Goal: Task Accomplishment & Management: Use online tool/utility

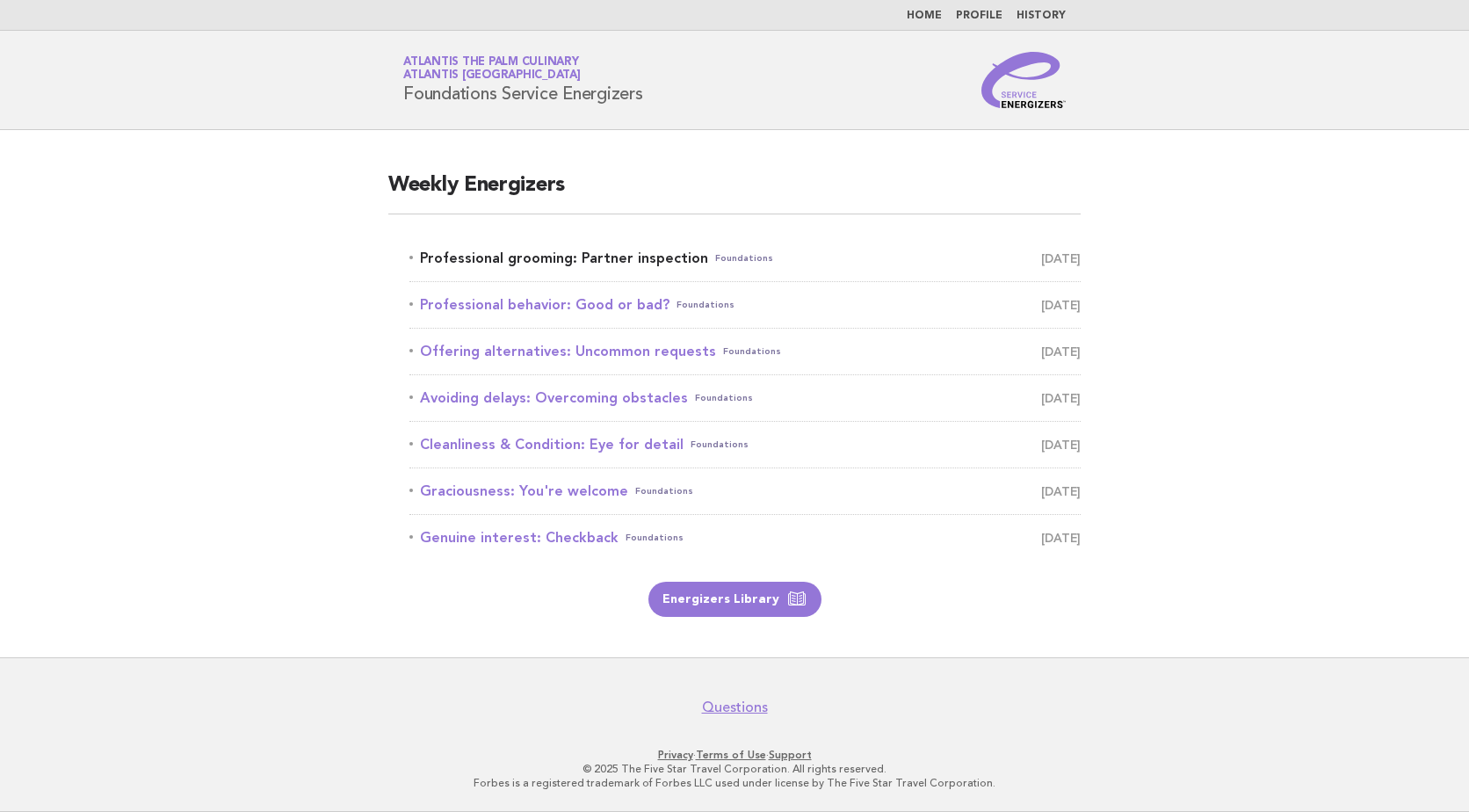
click at [650, 258] on link "Professional grooming: Partner inspection Foundations October 2" at bounding box center [745, 258] width 671 height 24
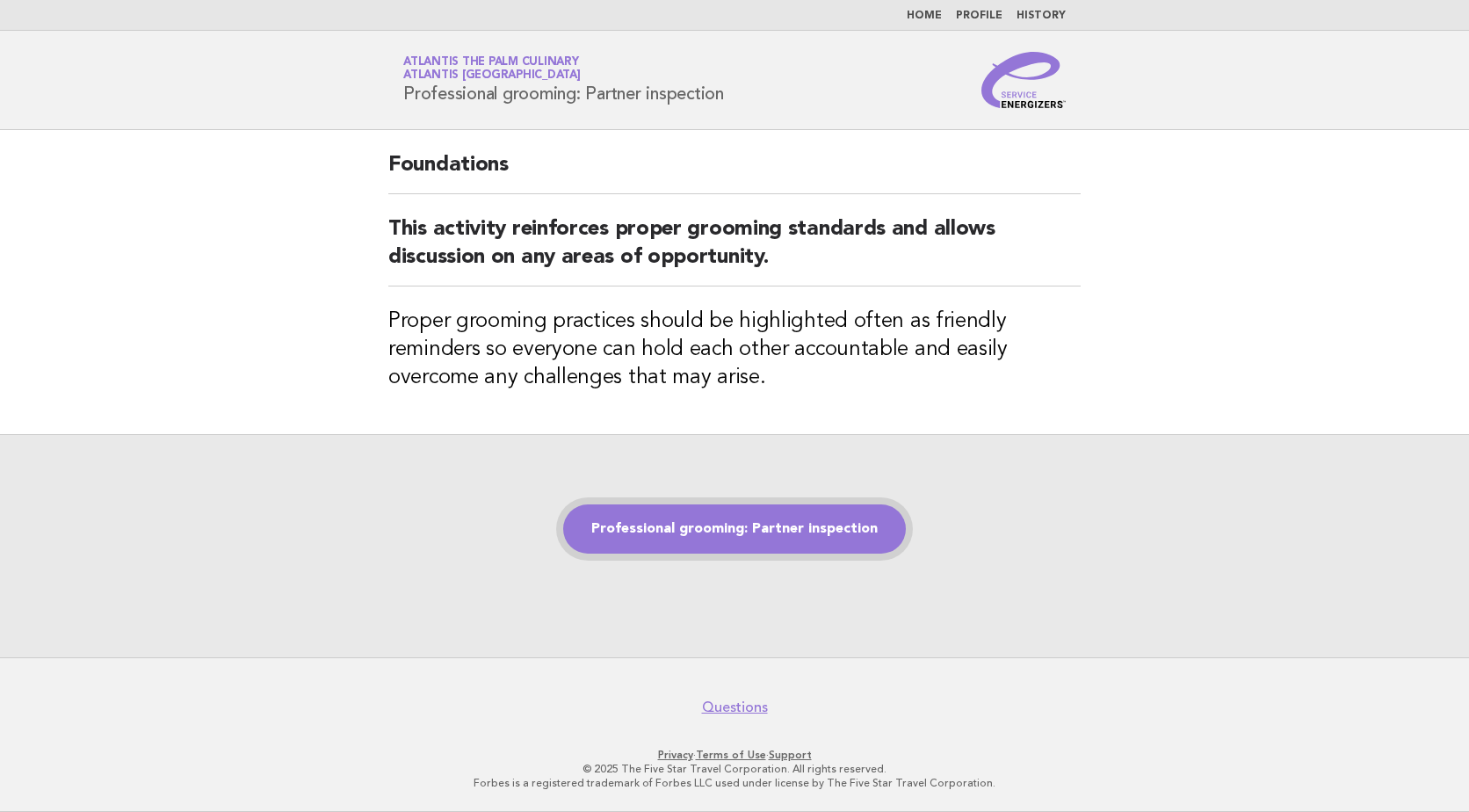
click at [749, 545] on link "Professional grooming: Partner inspection" at bounding box center [734, 528] width 343 height 49
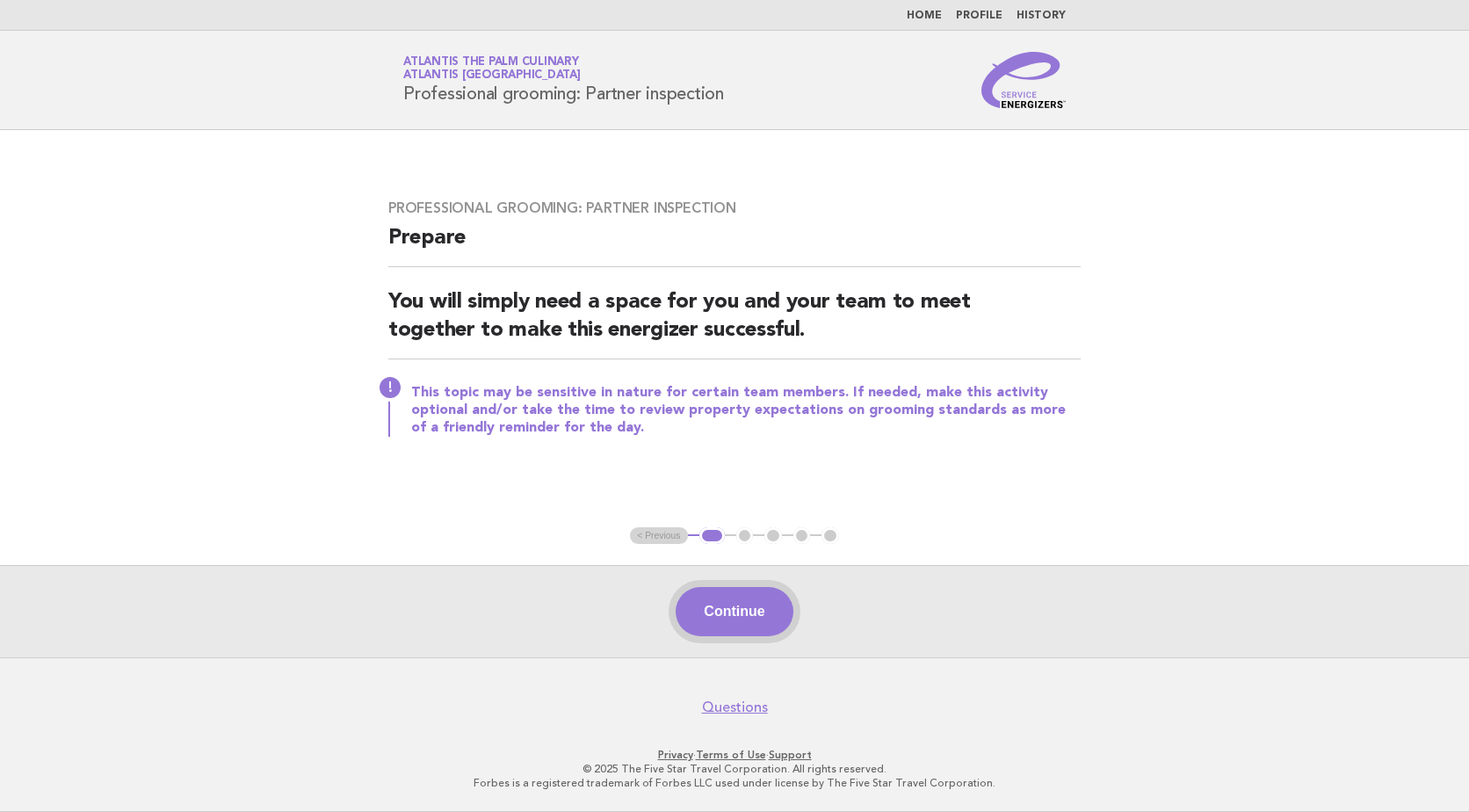
click at [730, 633] on button "Continue" at bounding box center [734, 611] width 117 height 49
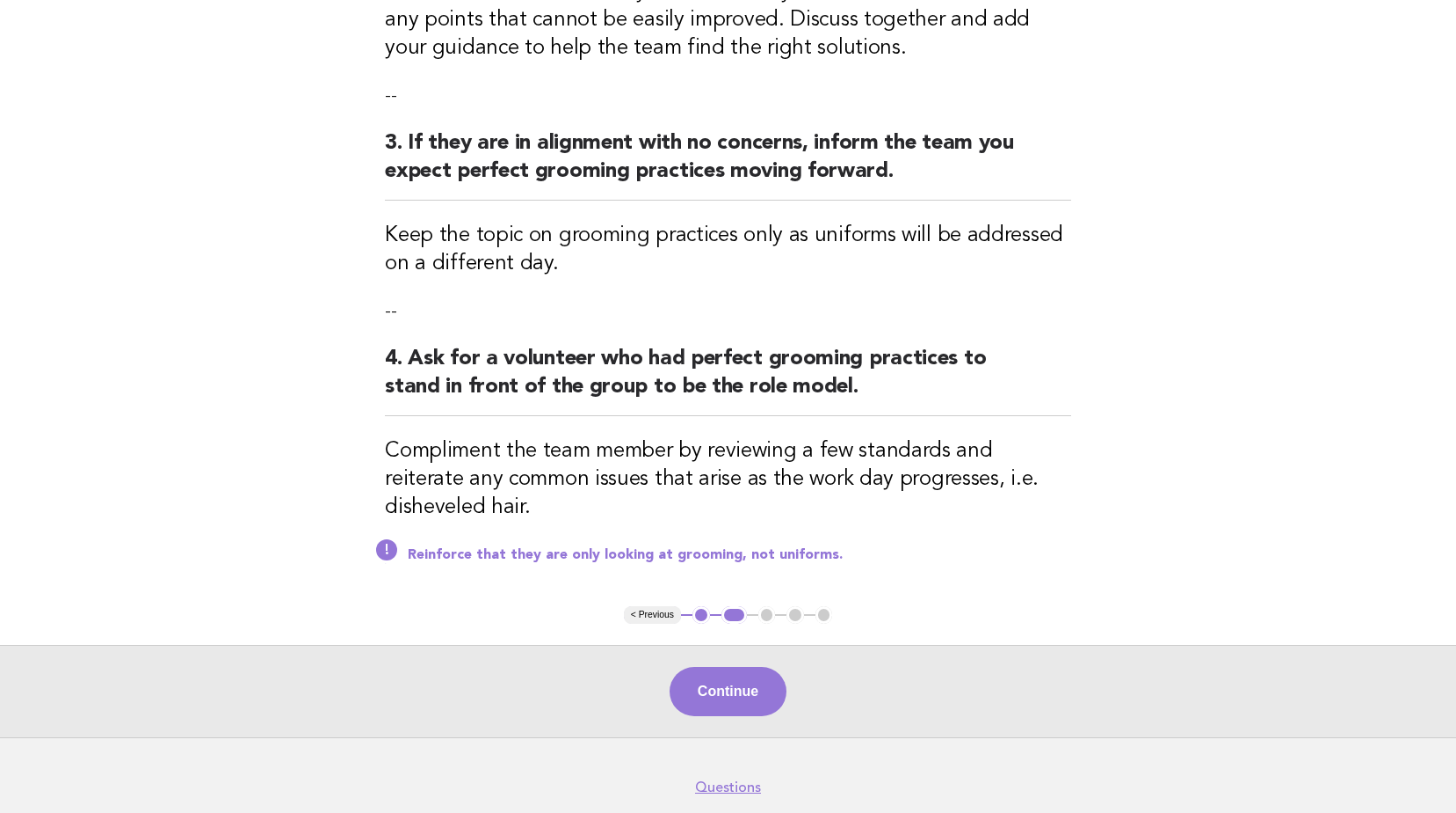
scroll to position [616, 0]
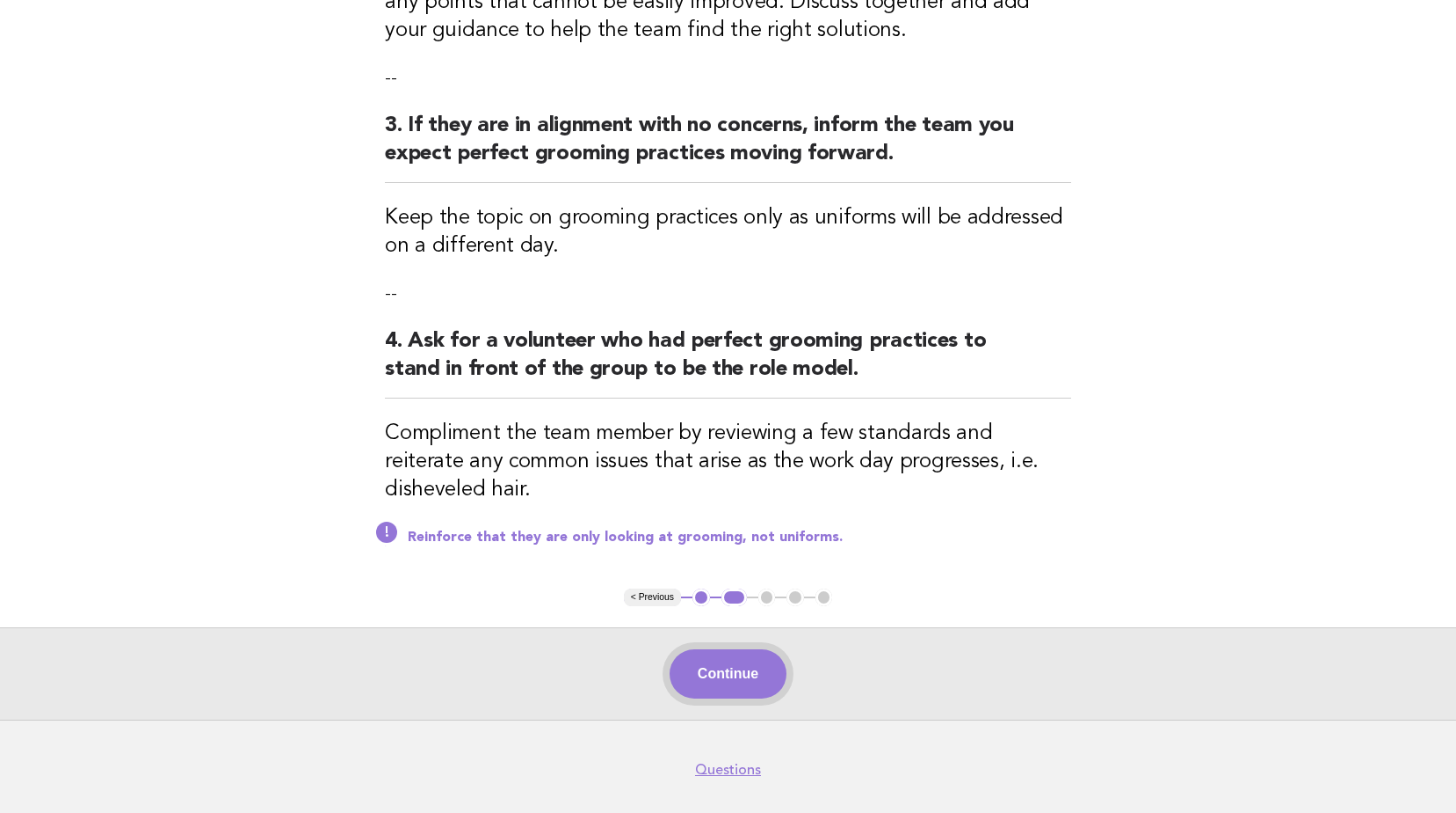
click at [758, 666] on button "Continue" at bounding box center [728, 673] width 117 height 49
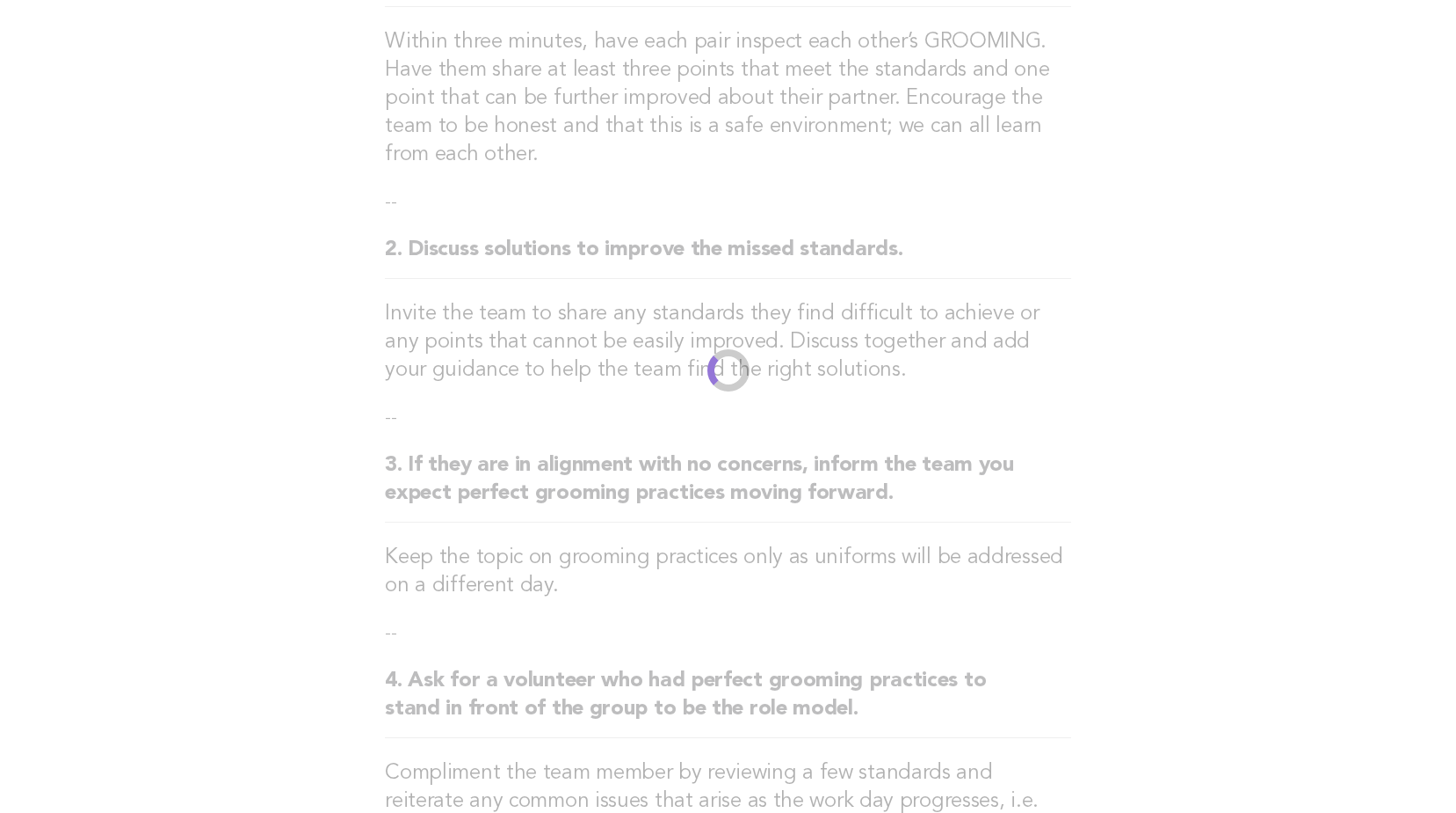
scroll to position [0, 0]
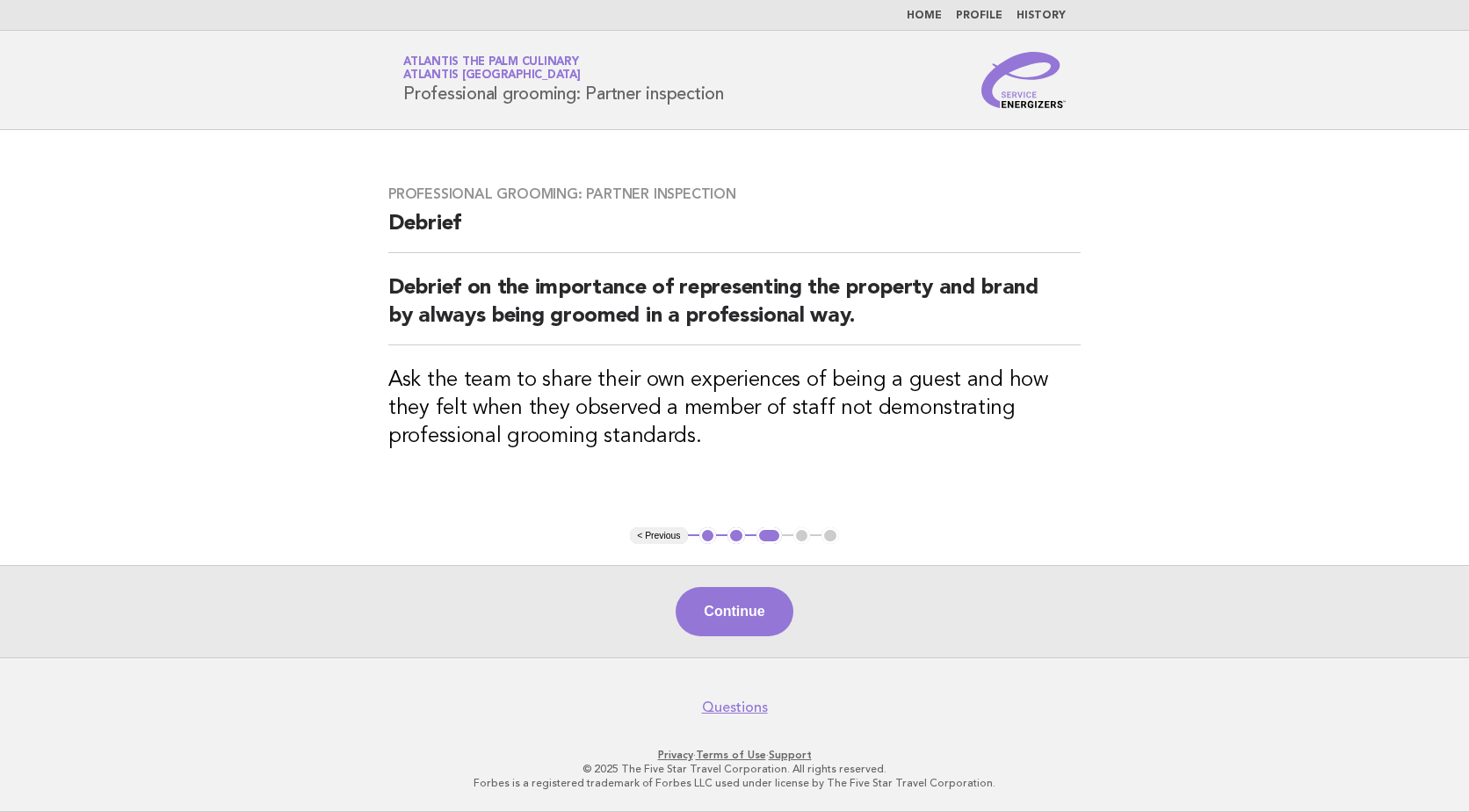
click at [757, 592] on button "Continue" at bounding box center [734, 611] width 117 height 49
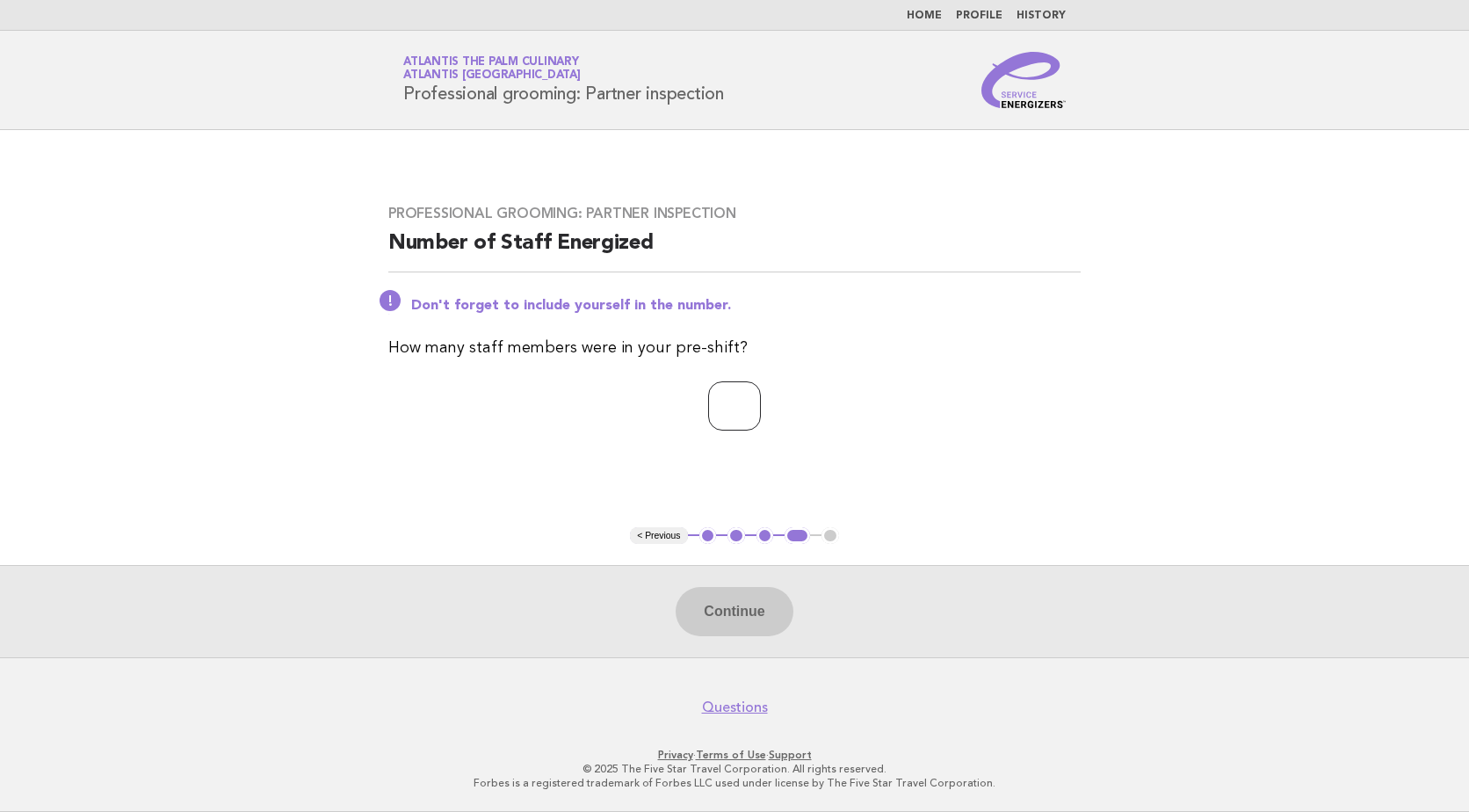
click at [720, 404] on input "number" at bounding box center [734, 406] width 53 height 49
type input "**"
click at [749, 611] on button "Continue" at bounding box center [734, 611] width 117 height 49
